Goal: Transaction & Acquisition: Register for event/course

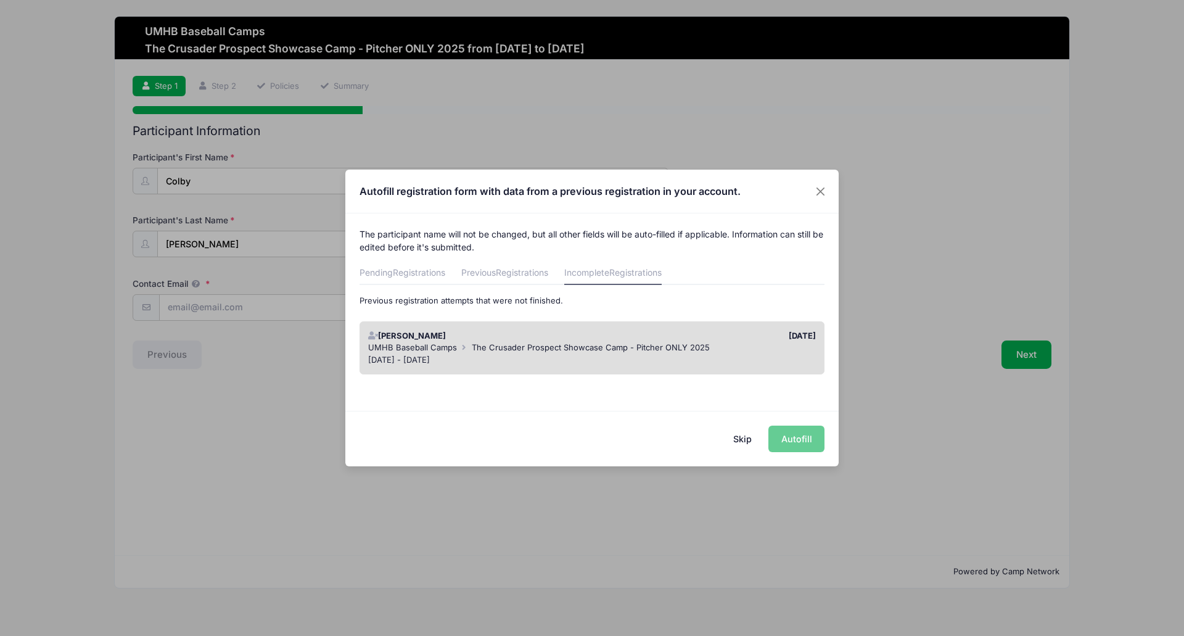
click at [805, 441] on div "Skip Autofill" at bounding box center [591, 438] width 493 height 55
drag, startPoint x: 435, startPoint y: 337, endPoint x: 537, endPoint y: 315, distance: 104.1
click at [537, 315] on div "[PERSON_NAME] [DATE] UMHB Baseball Camps The Crusader Prospect Showcase Camp - …" at bounding box center [591, 348] width 477 height 66
click at [453, 347] on span "UMHB Baseball Camps" at bounding box center [412, 347] width 89 height 10
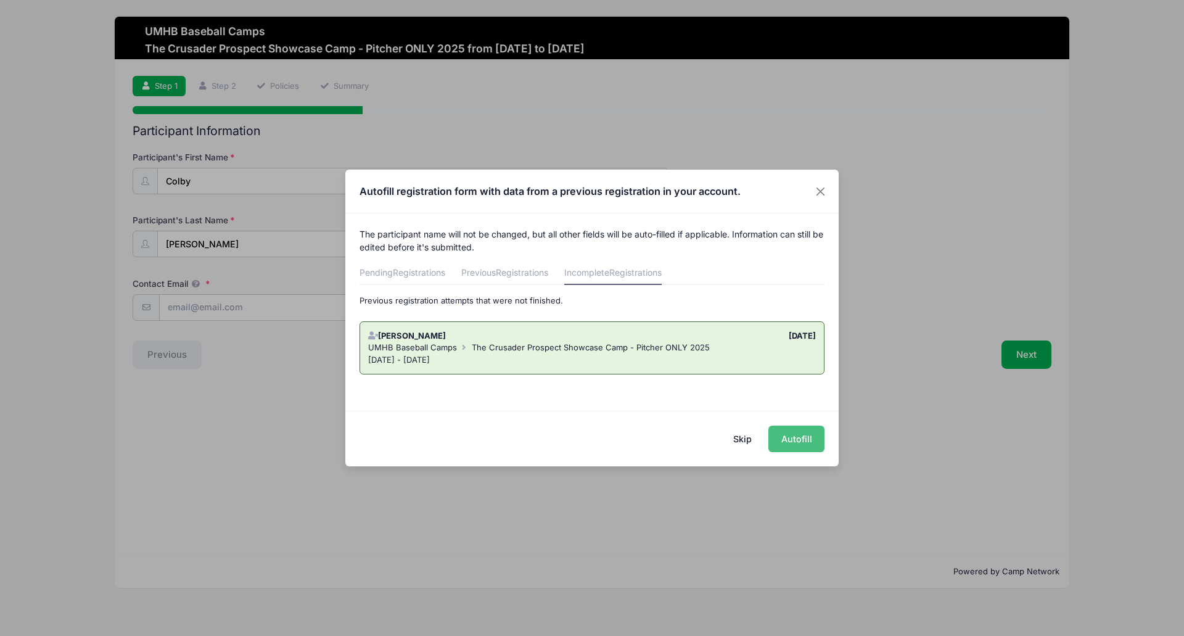
click at [811, 444] on button "Autofill" at bounding box center [796, 438] width 56 height 27
type input "[EMAIL_ADDRESS][DOMAIN_NAME]"
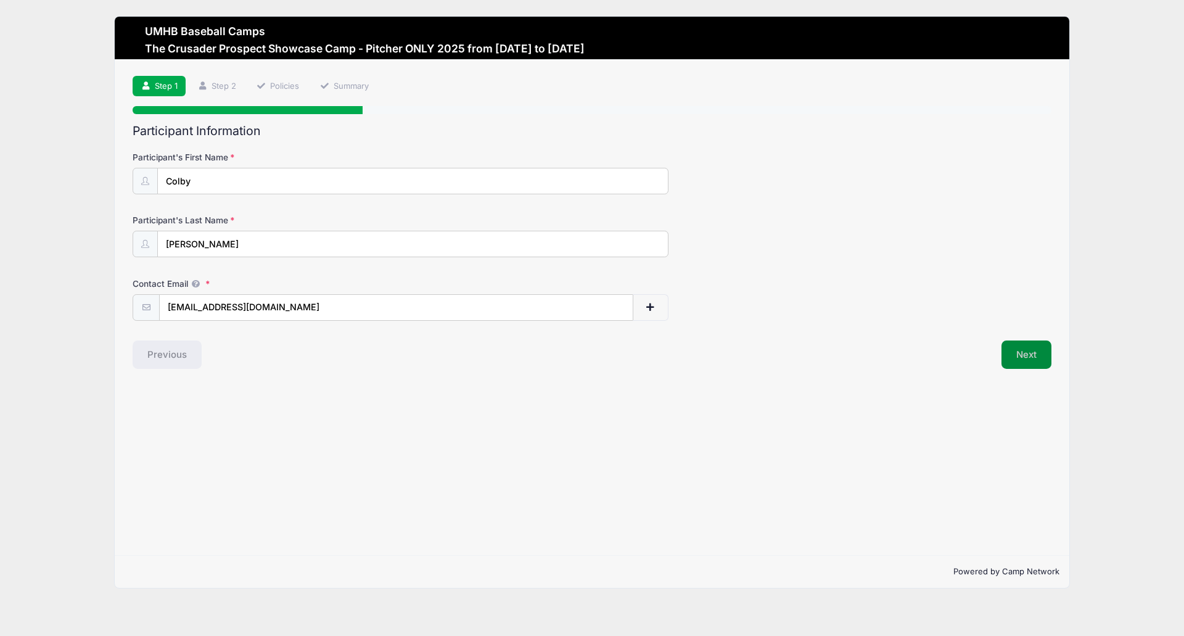
click at [1020, 354] on button "Next" at bounding box center [1026, 354] width 50 height 28
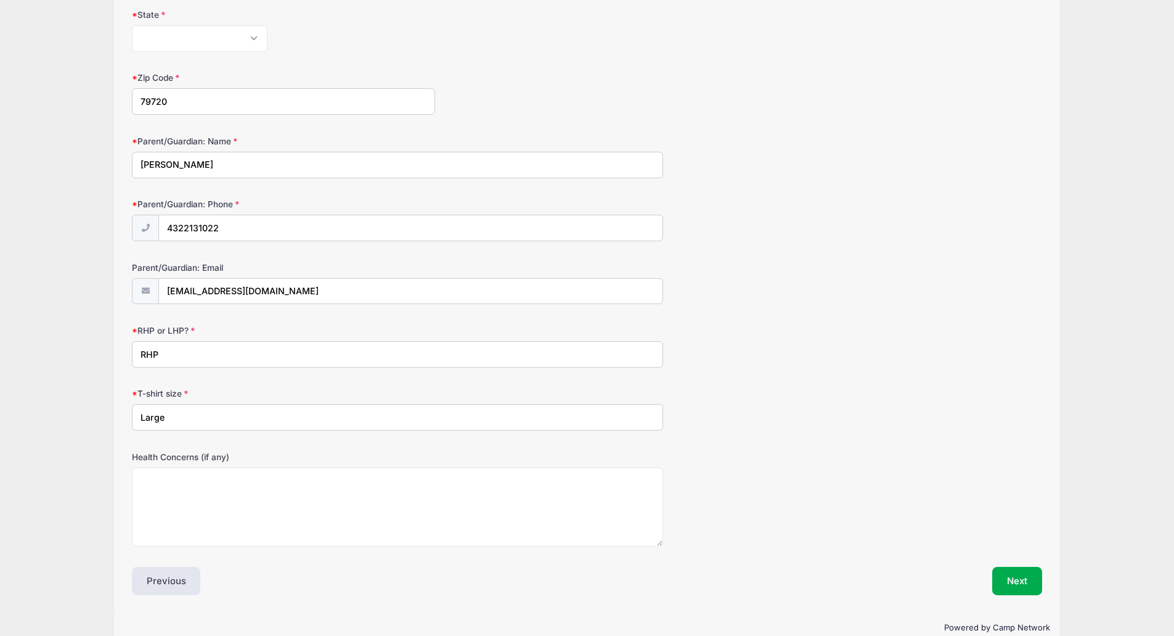
scroll to position [609, 0]
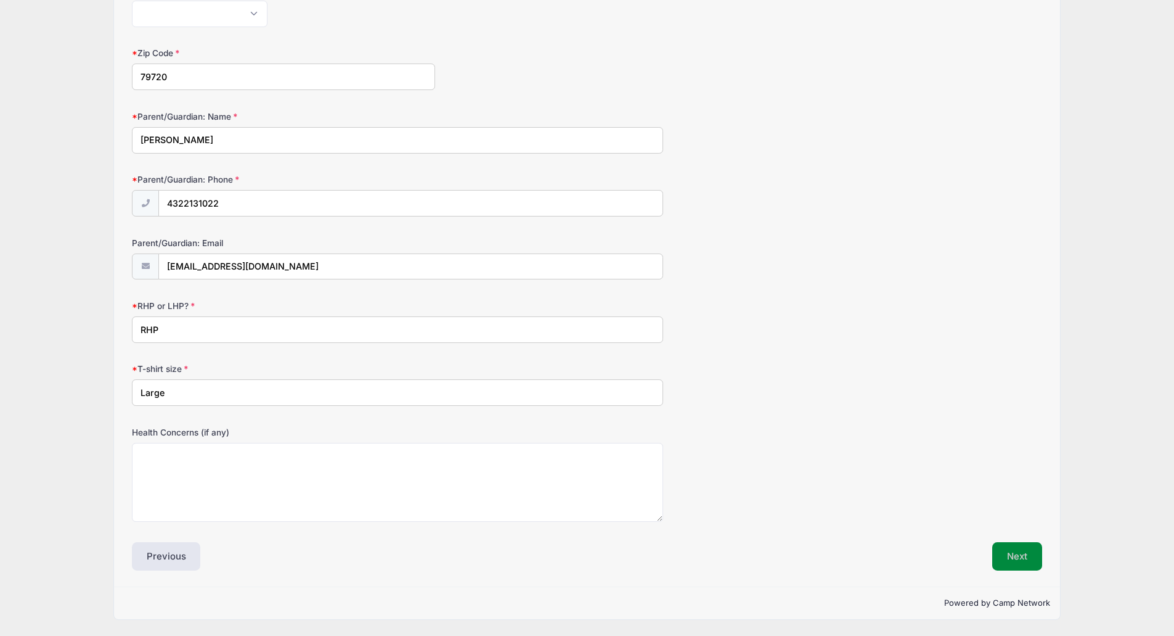
click at [1009, 557] on button "Next" at bounding box center [1018, 556] width 50 height 28
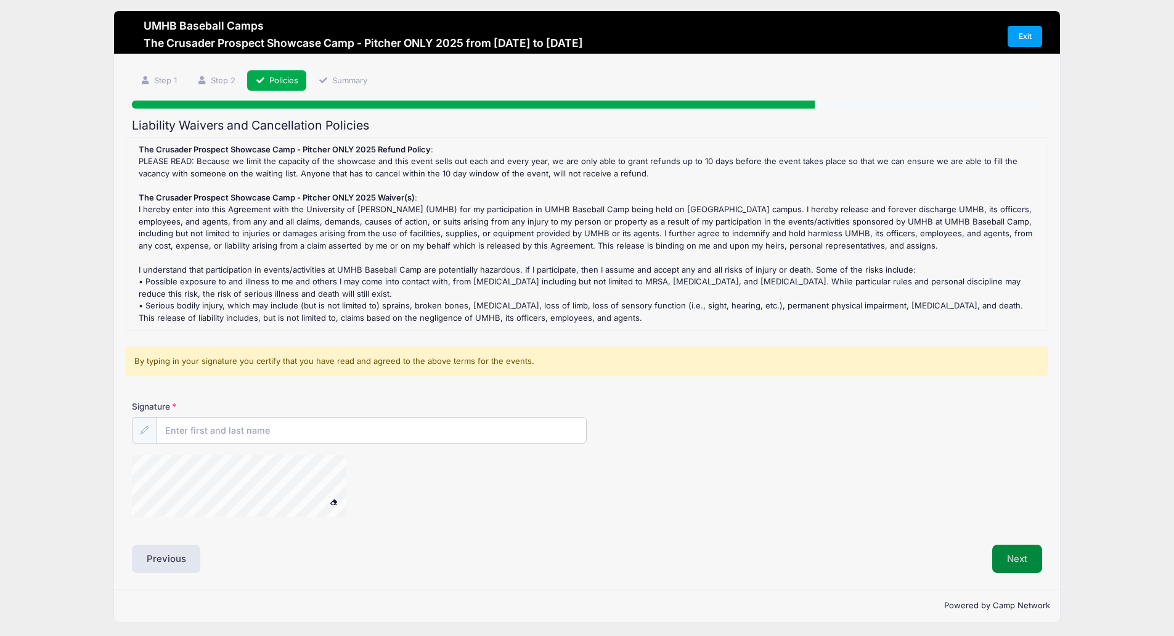
scroll to position [0, 0]
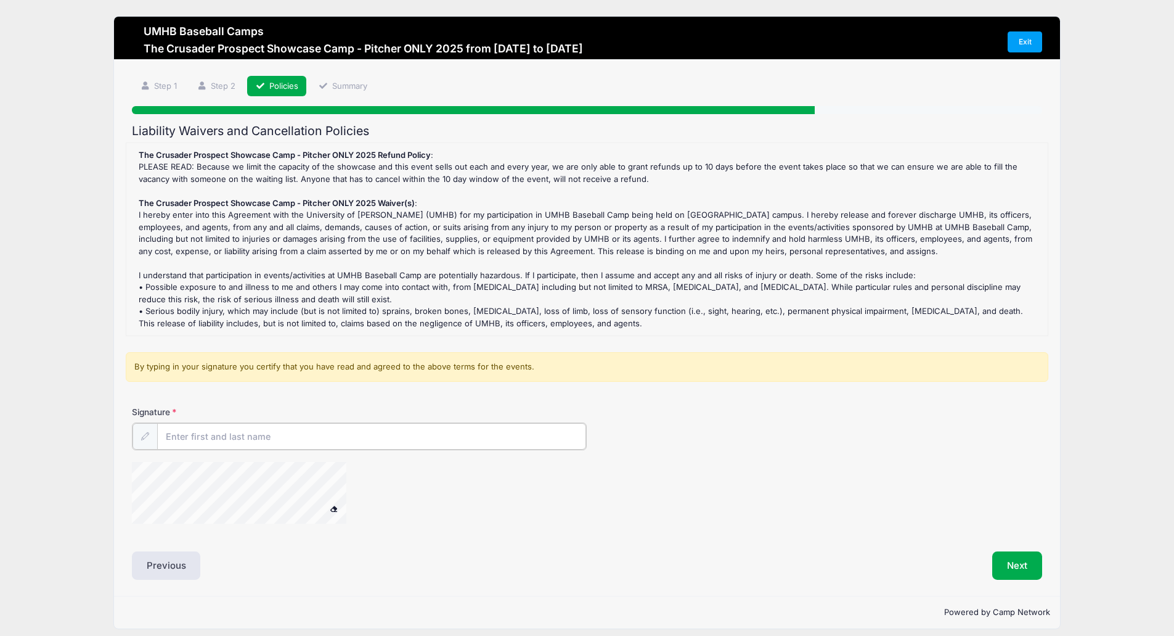
click at [228, 433] on input "Signature" at bounding box center [372, 436] width 430 height 27
type input "[PERSON_NAME]"
click at [1027, 568] on button "Next" at bounding box center [1018, 564] width 50 height 28
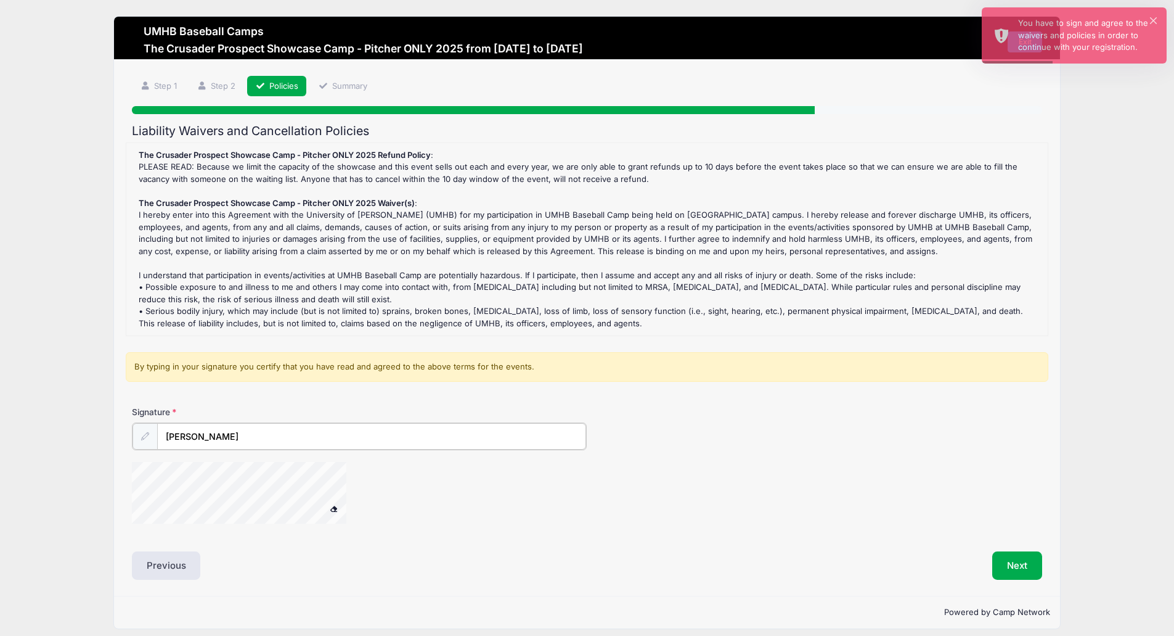
click at [227, 435] on input "[PERSON_NAME]" at bounding box center [372, 436] width 430 height 27
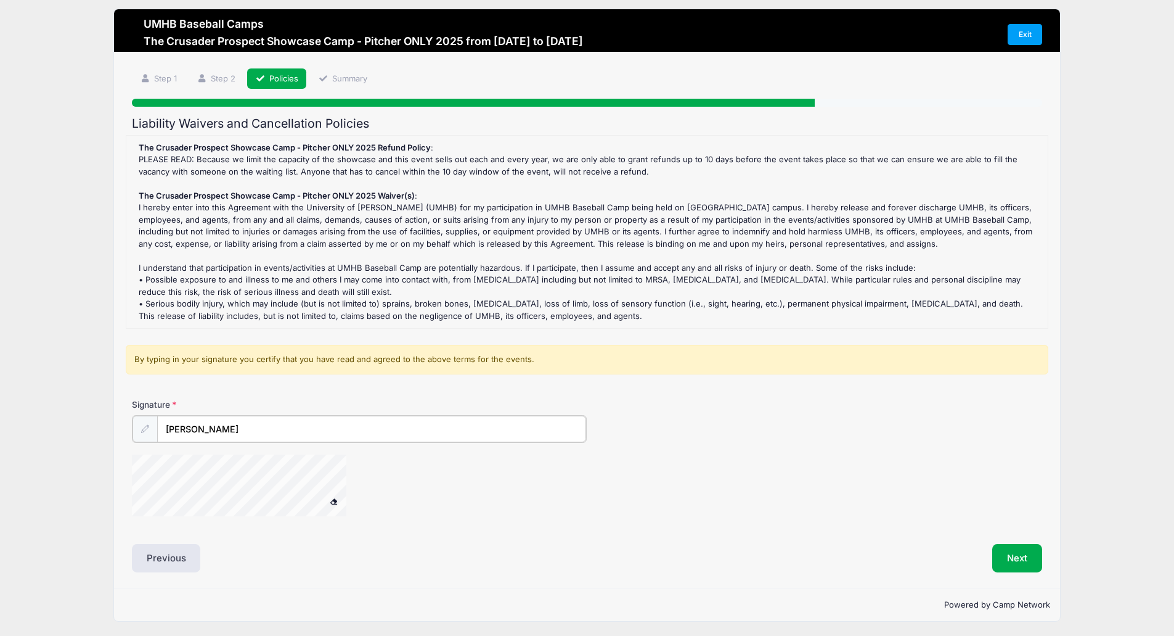
scroll to position [9, 0]
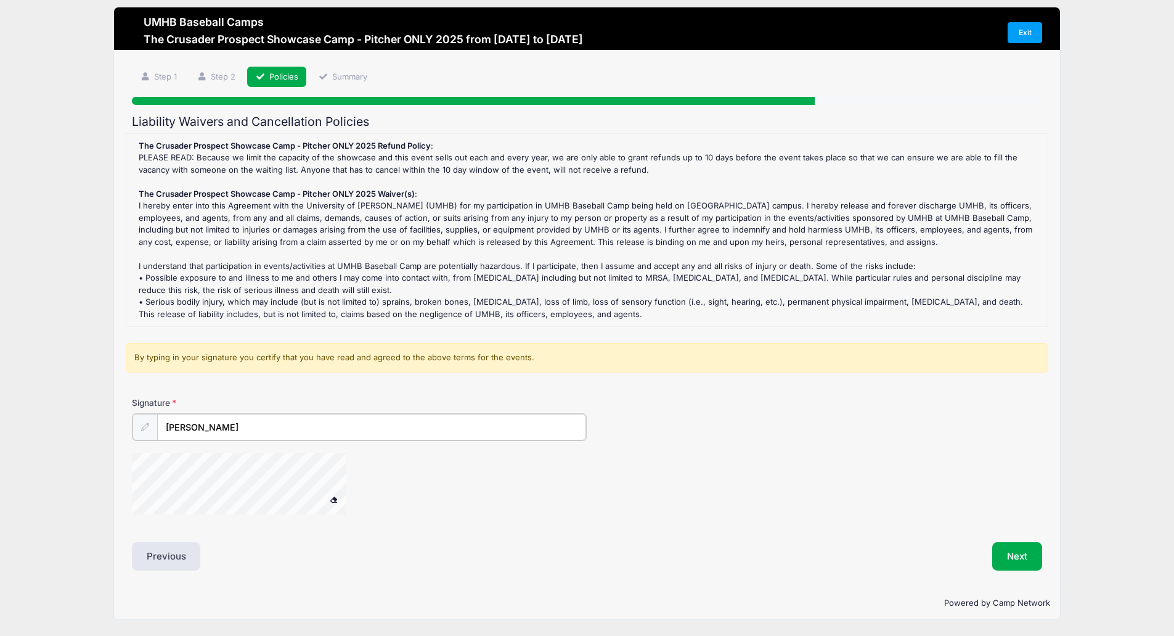
click at [276, 444] on div "Signature [PERSON_NAME]" at bounding box center [587, 460] width 923 height 129
click at [481, 430] on div "Signature [PERSON_NAME]" at bounding box center [587, 460] width 923 height 129
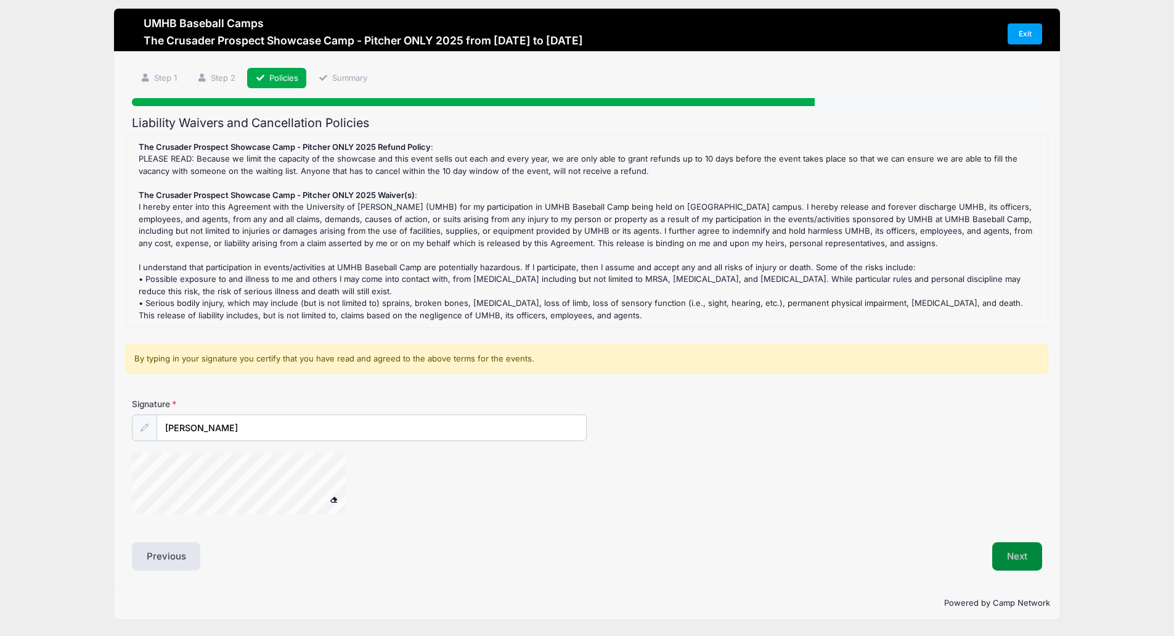
scroll to position [8, 0]
click at [1005, 551] on button "Next" at bounding box center [1018, 556] width 50 height 28
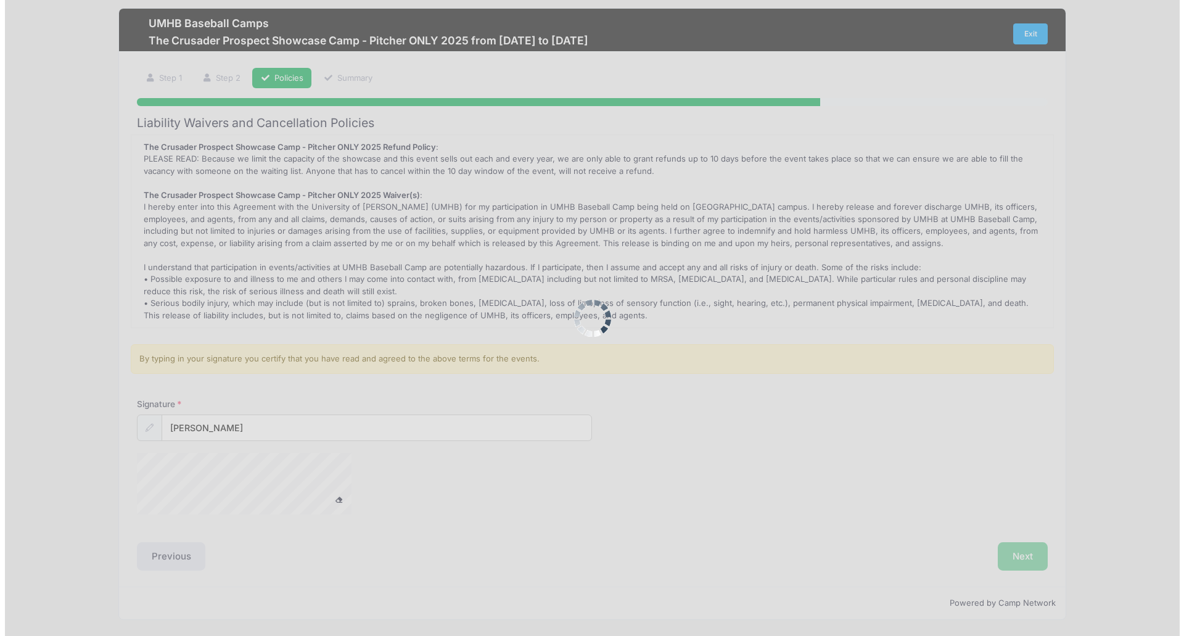
scroll to position [0, 0]
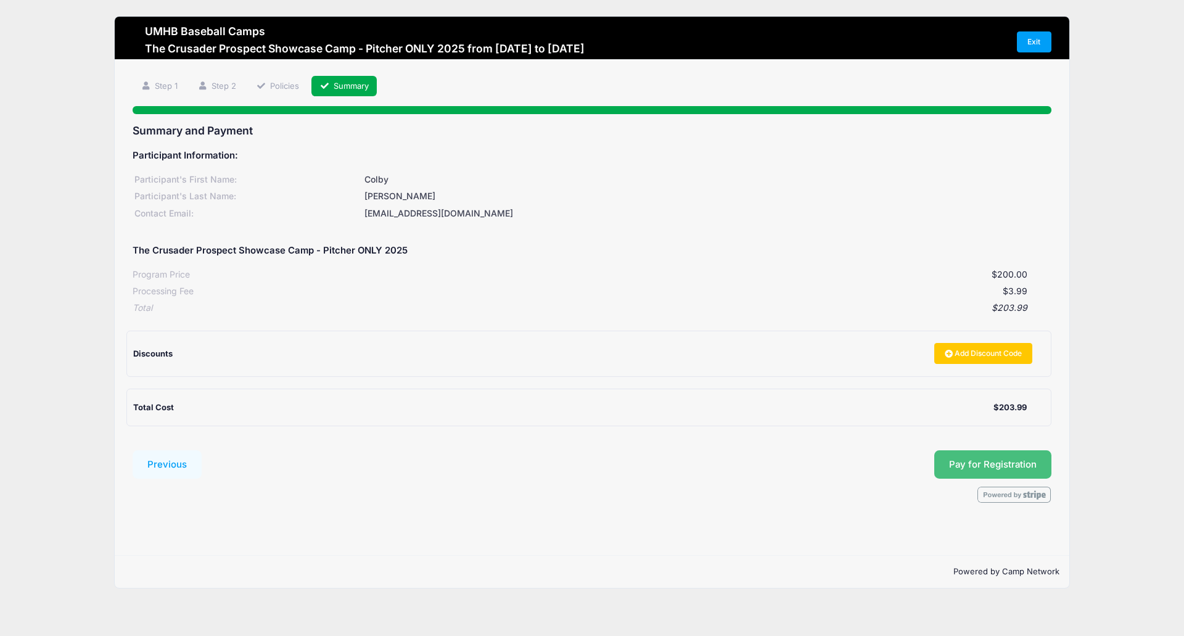
click at [1005, 466] on button "Pay for Registration" at bounding box center [992, 464] width 117 height 28
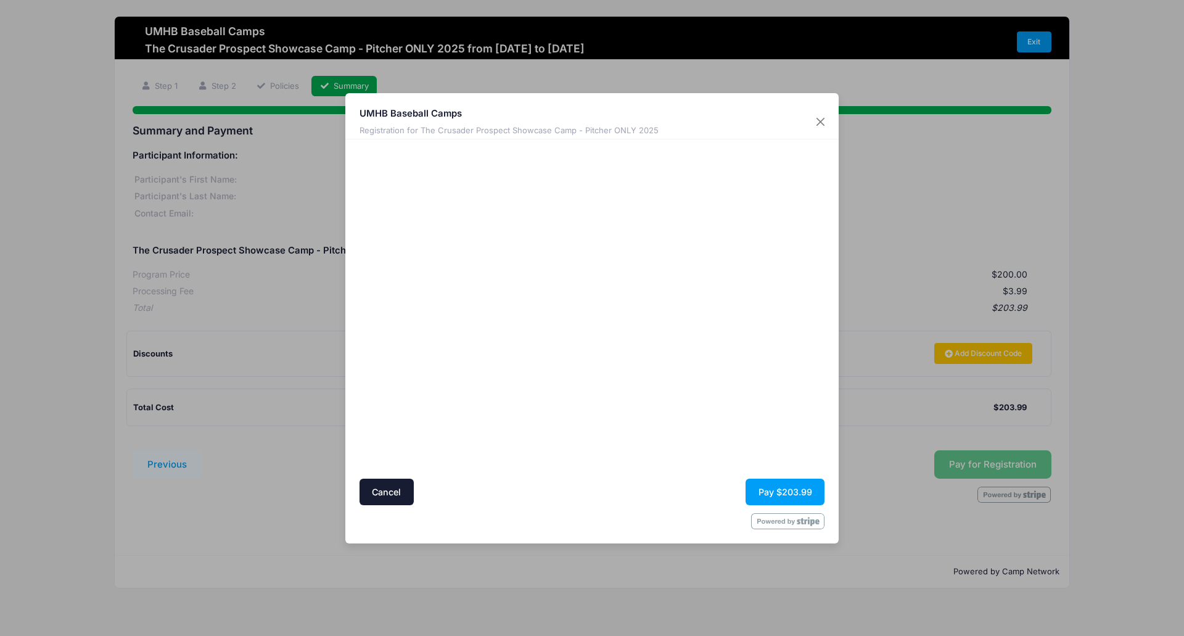
drag, startPoint x: 573, startPoint y: 108, endPoint x: 629, endPoint y: 109, distance: 56.1
click at [629, 109] on h5 "UMHB Baseball Camps" at bounding box center [508, 114] width 299 height 14
click at [765, 494] on button "Pay $203.99" at bounding box center [784, 491] width 79 height 27
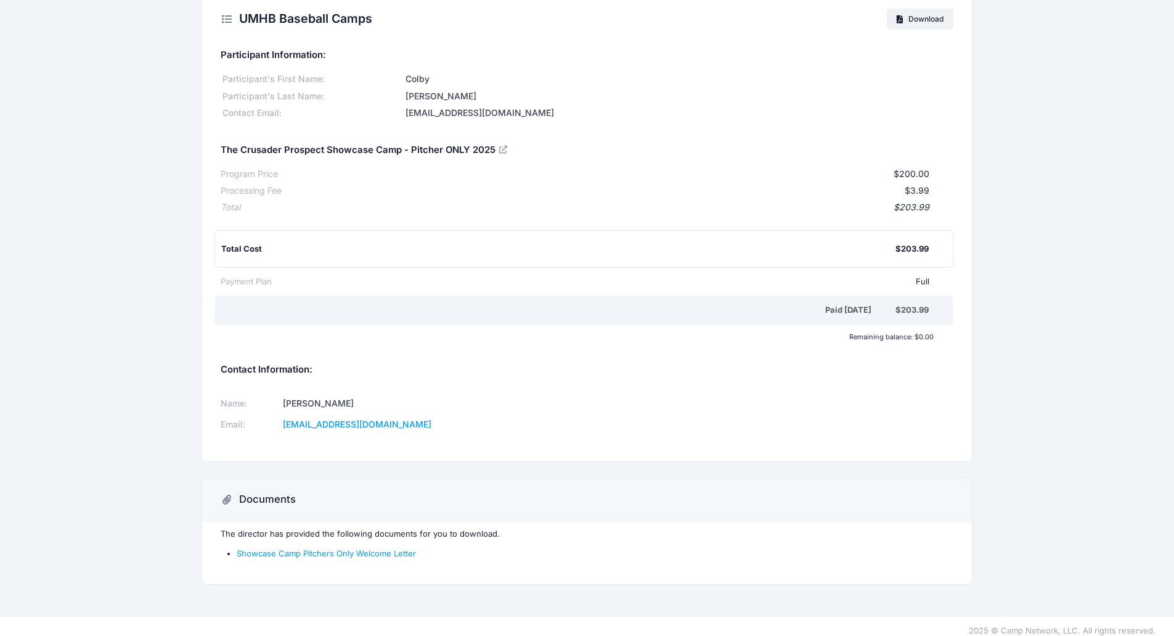
scroll to position [28, 0]
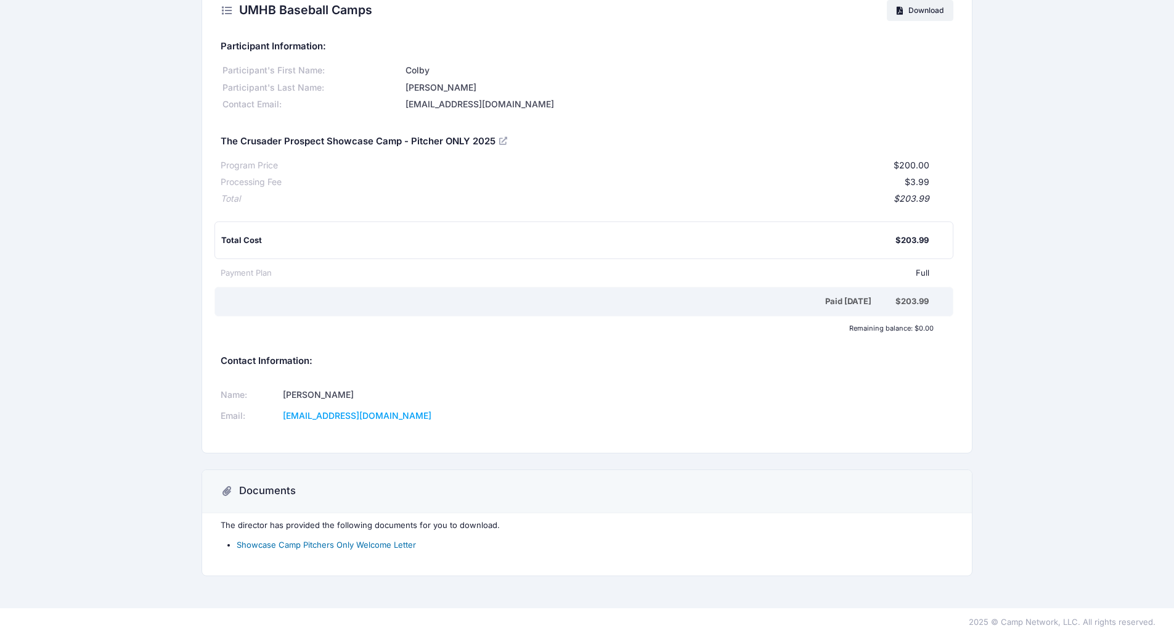
click at [349, 548] on link "Showcase Camp Pitchers Only Welcome Letter" at bounding box center [326, 544] width 179 height 10
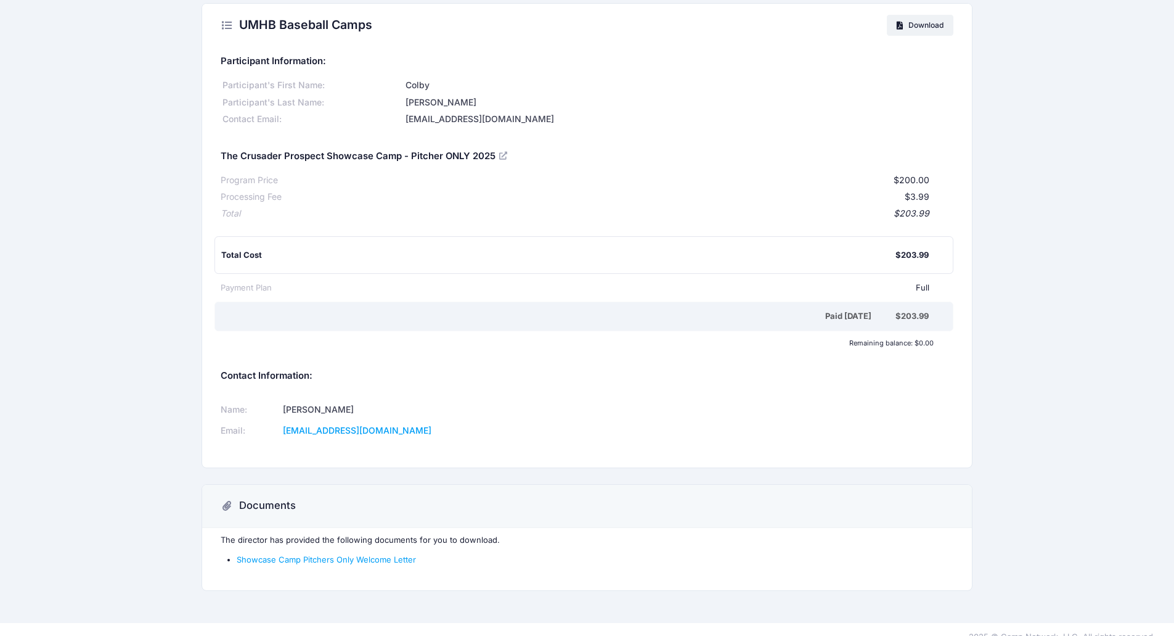
scroll to position [0, 0]
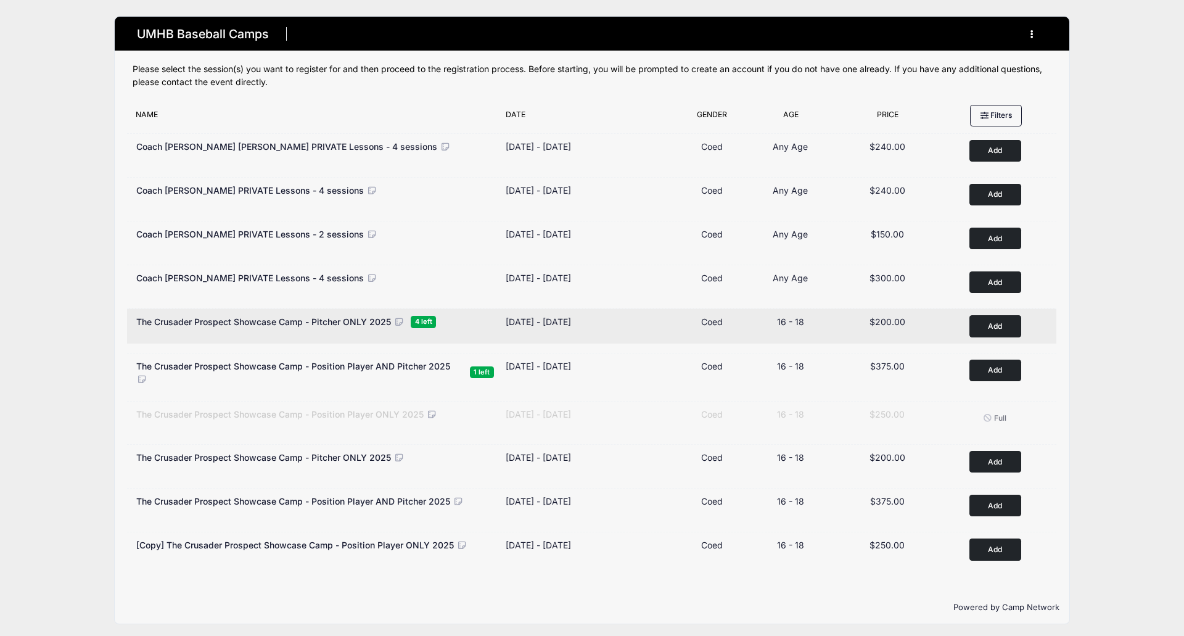
click at [299, 320] on span "The Crusader Prospect Showcase Camp - Pitcher ONLY 2025" at bounding box center [263, 321] width 255 height 10
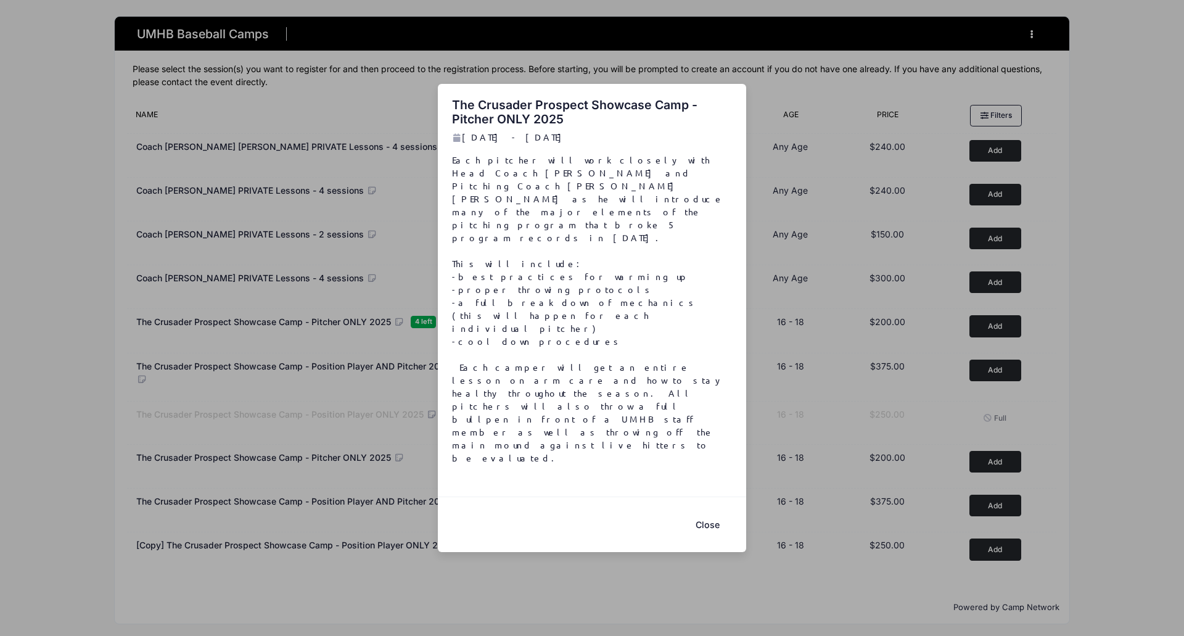
click at [712, 511] on button "Close" at bounding box center [706, 524] width 49 height 27
